Goal: Task Accomplishment & Management: Manage account settings

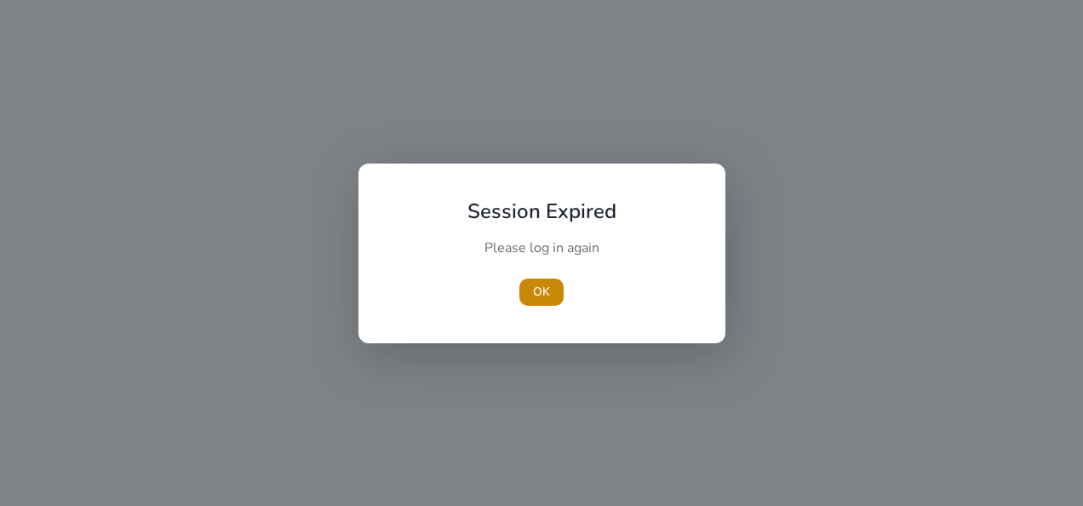
click at [541, 296] on span "OK" at bounding box center [541, 292] width 17 height 18
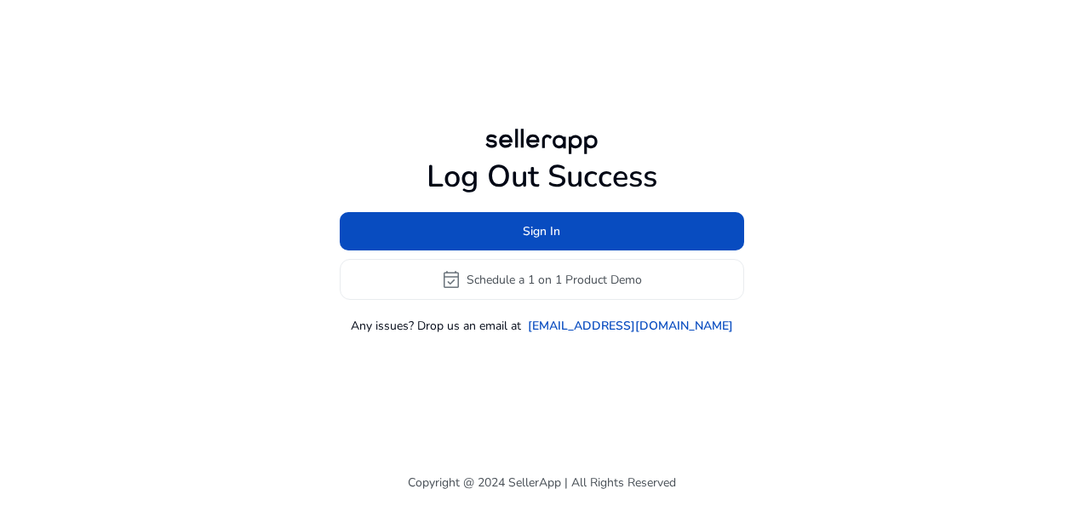
click at [638, 238] on span at bounding box center [542, 231] width 404 height 41
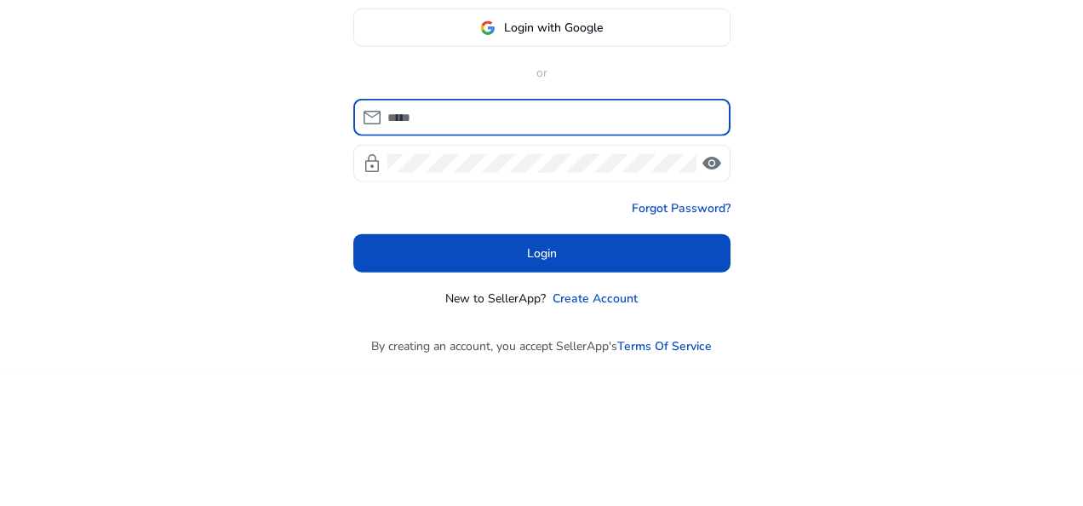
click at [633, 169] on span at bounding box center [541, 163] width 375 height 41
